Goal: Understand process/instructions: Learn how to perform a task or action

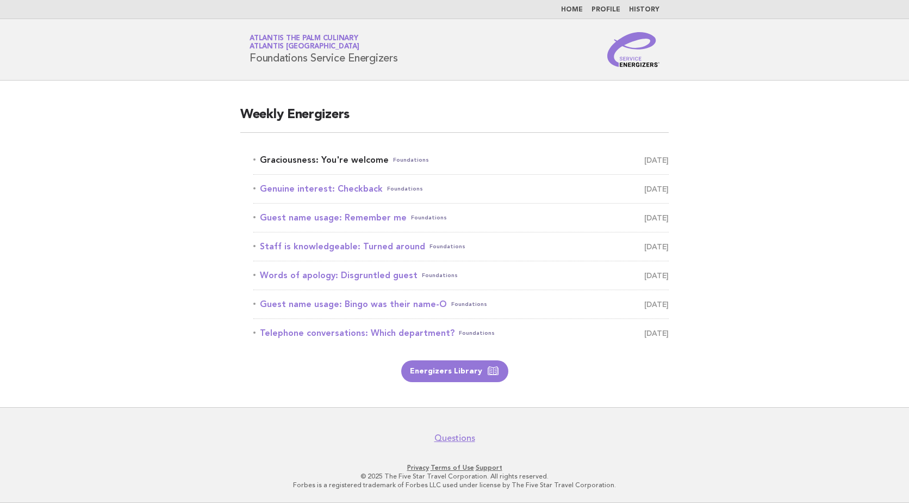
click at [352, 158] on link "Graciousness: You're welcome Foundations October 7" at bounding box center [461, 159] width 416 height 15
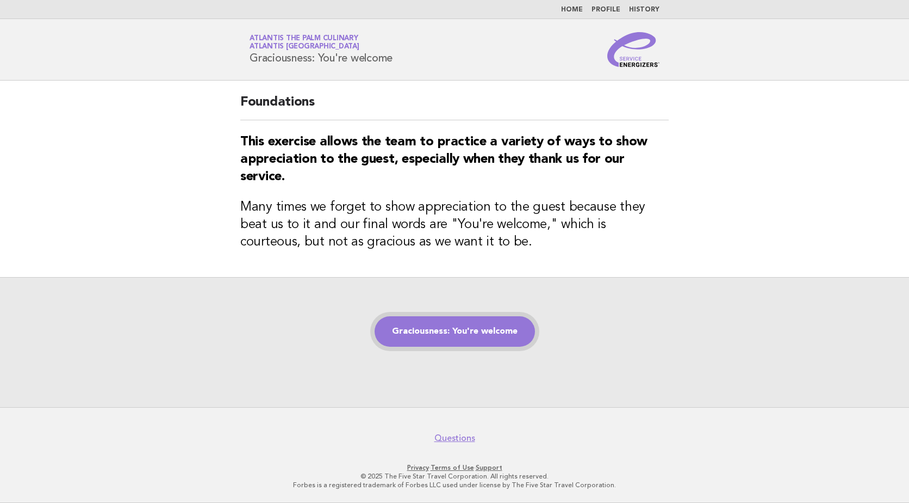
click at [432, 338] on link "Graciousness: You're welcome" at bounding box center [455, 331] width 160 height 30
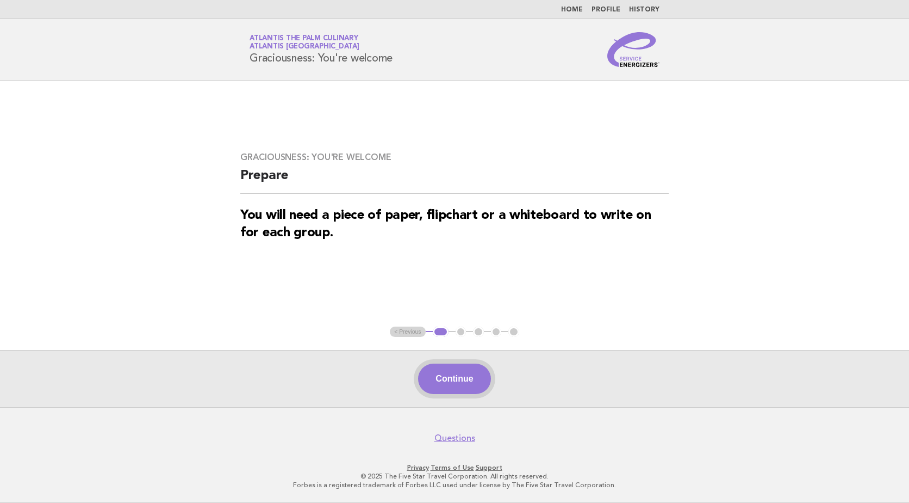
click at [453, 372] on button "Continue" at bounding box center [454, 378] width 72 height 30
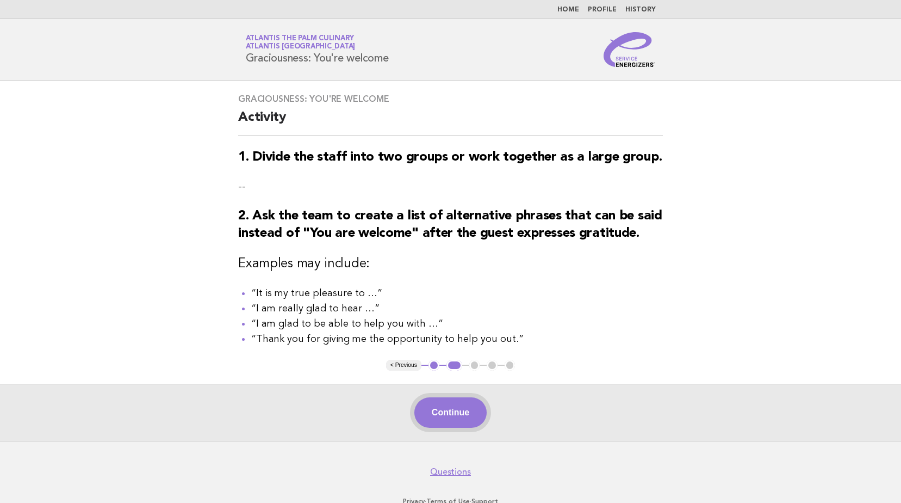
click at [472, 413] on button "Continue" at bounding box center [450, 412] width 72 height 30
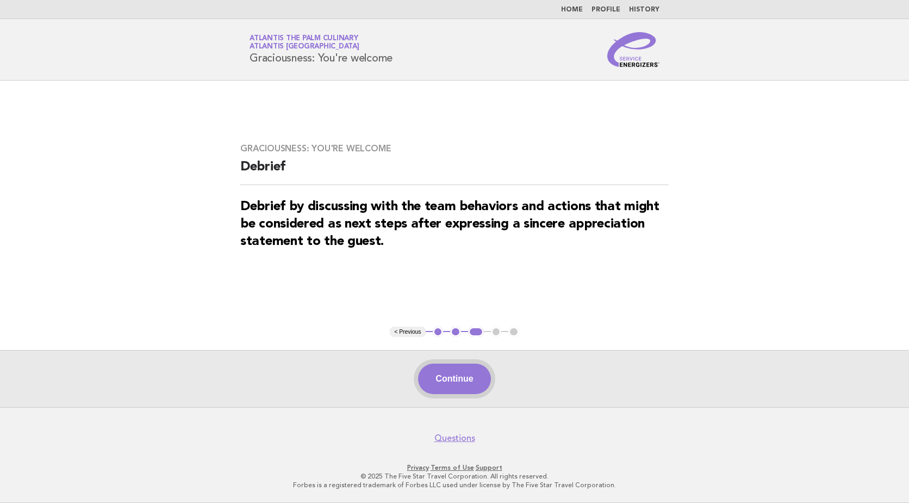
click at [475, 388] on button "Continue" at bounding box center [454, 378] width 72 height 30
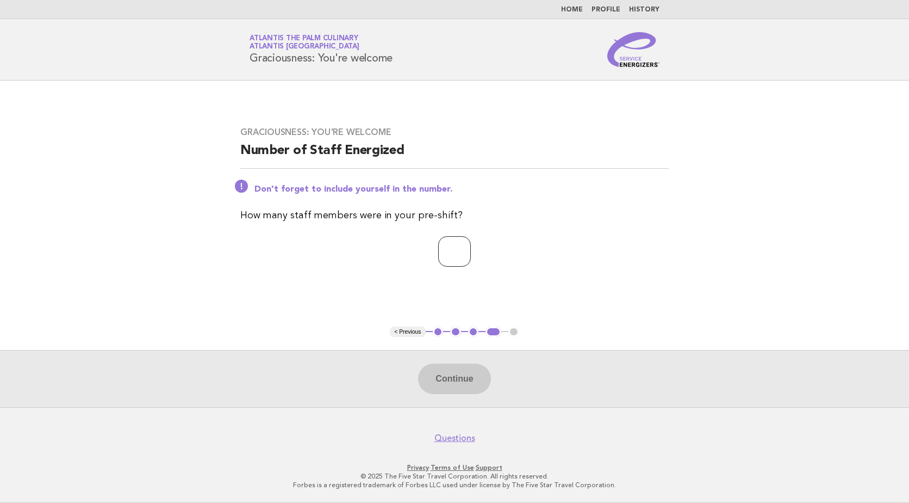
click at [449, 253] on input "number" at bounding box center [454, 251] width 33 height 30
type input "**"
click at [443, 393] on button "Continue" at bounding box center [454, 378] width 72 height 30
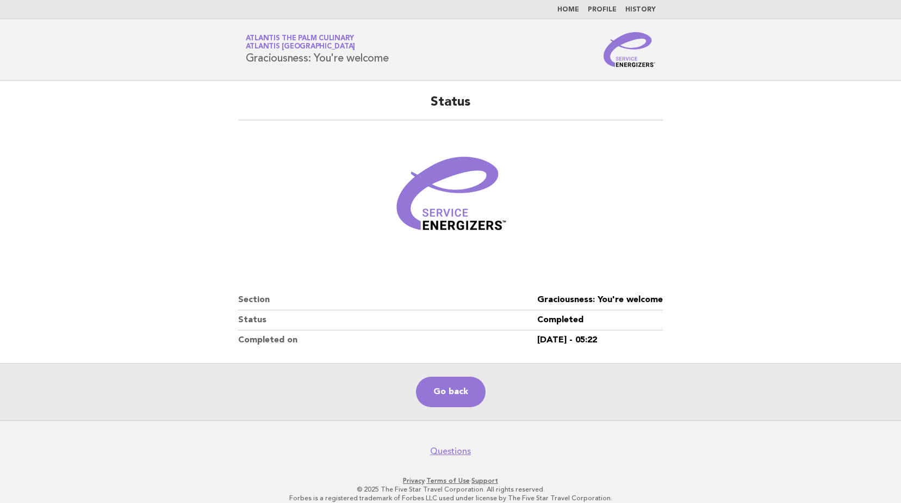
click at [537, 498] on p "Forbes is a registered trademark of Forbes LLC used under license by The Five S…" at bounding box center [451, 497] width 666 height 9
